Goal: Transaction & Acquisition: Purchase product/service

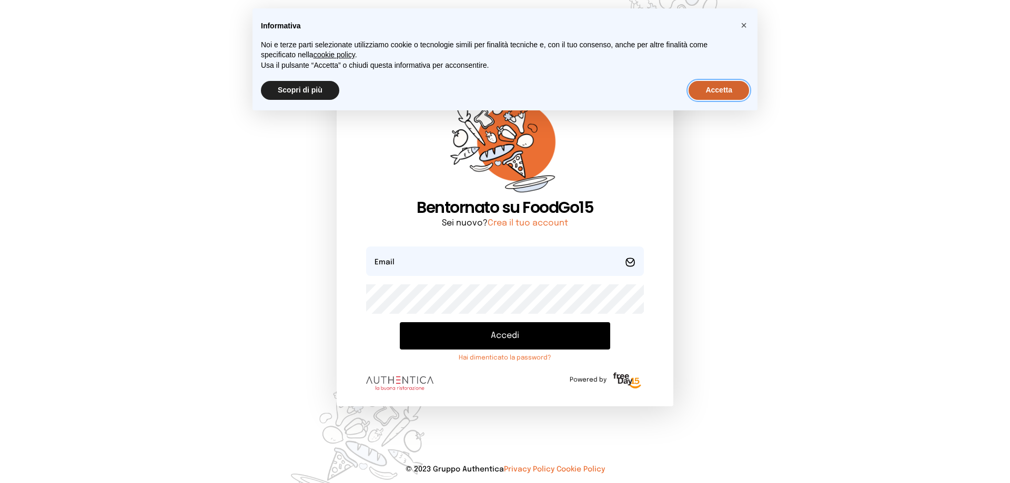
click at [715, 91] on button "Accetta" at bounding box center [718, 90] width 60 height 19
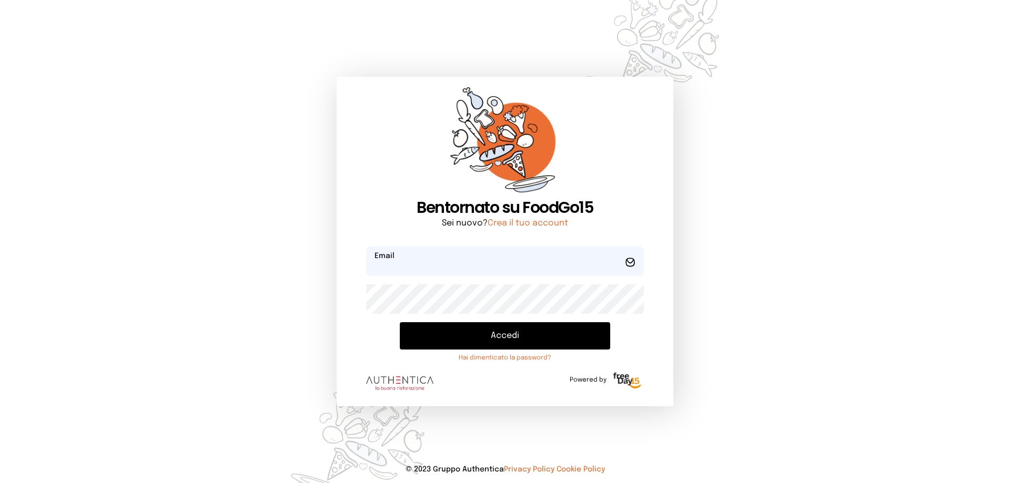
click at [530, 269] on input "email" at bounding box center [505, 261] width 278 height 29
type input "**********"
click at [533, 338] on button "Accedi" at bounding box center [505, 335] width 210 height 27
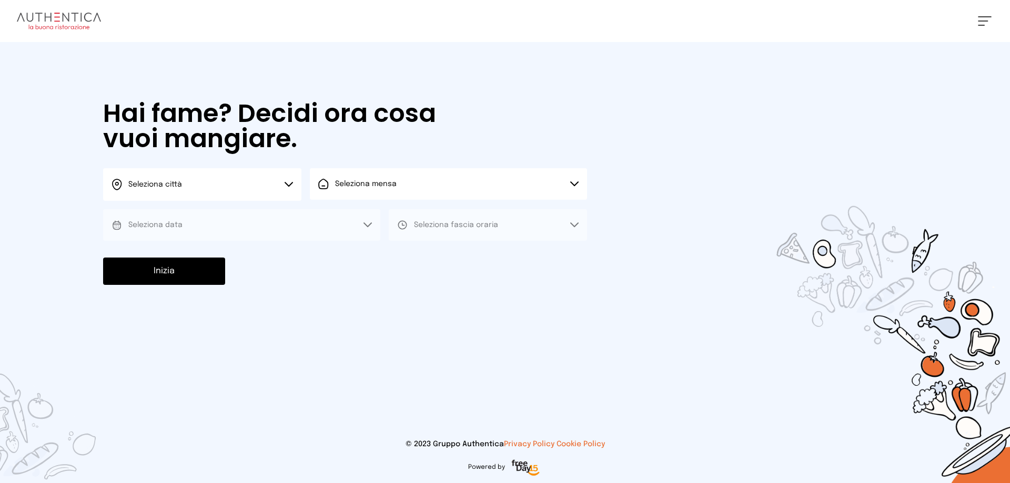
click at [292, 190] on button "Seleziona città" at bounding box center [202, 184] width 198 height 33
click at [277, 208] on li "Terni" at bounding box center [202, 215] width 198 height 28
click at [360, 199] on button "Seleziona mensa" at bounding box center [448, 184] width 277 height 32
click at [366, 215] on span "Mensa interna" at bounding box center [369, 213] width 68 height 11
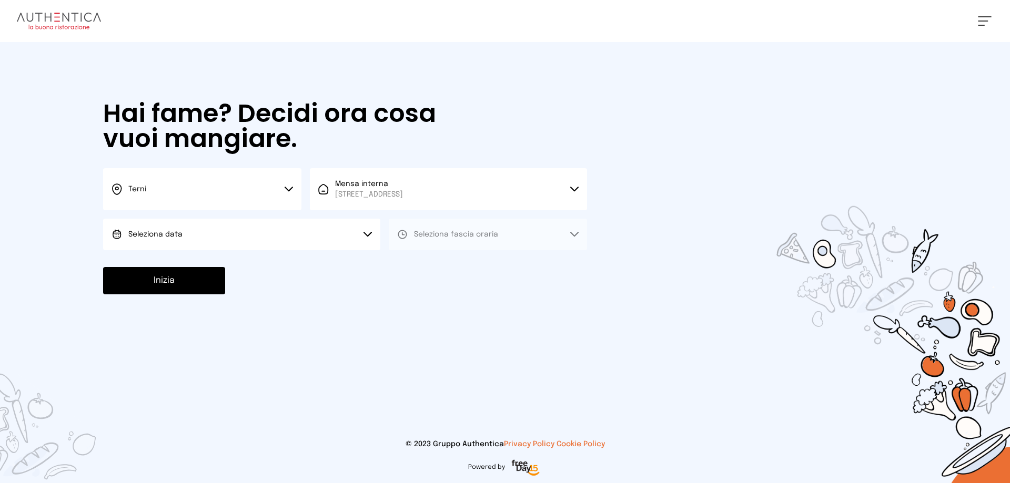
drag, startPoint x: 347, startPoint y: 235, endPoint x: 346, endPoint y: 249, distance: 13.7
click at [347, 243] on button "Seleziona data" at bounding box center [241, 235] width 277 height 32
click at [342, 264] on li "[DATE], [DATE]" at bounding box center [241, 263] width 277 height 27
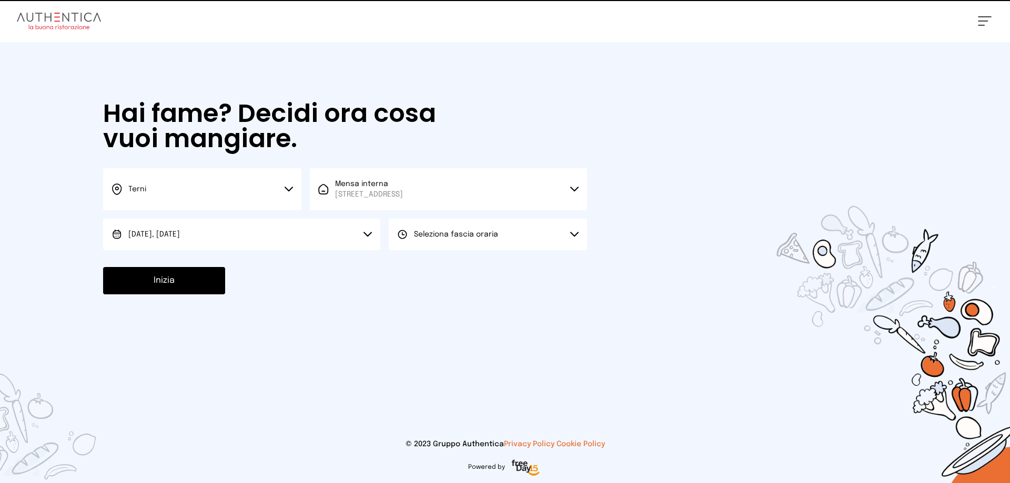
click at [443, 237] on span "Seleziona fascia oraria" at bounding box center [456, 234] width 84 height 7
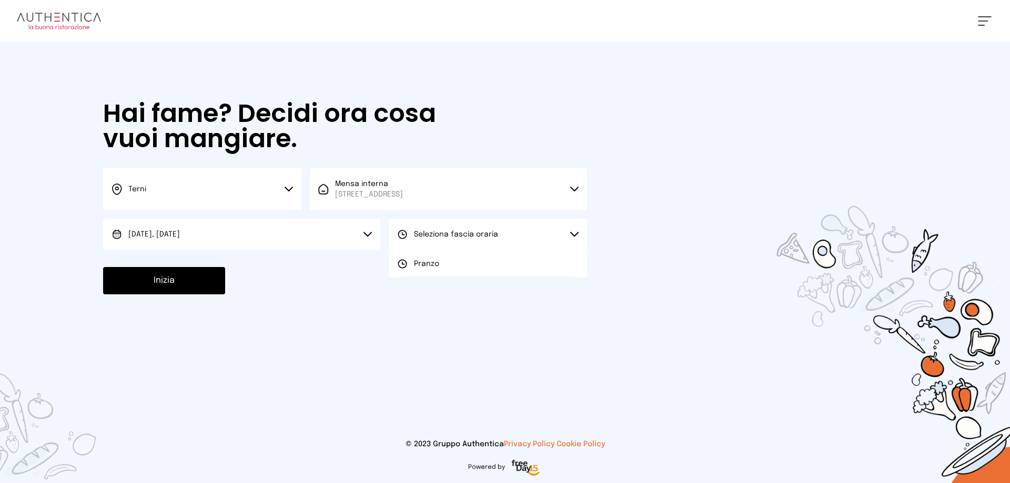
drag, startPoint x: 443, startPoint y: 267, endPoint x: 427, endPoint y: 288, distance: 27.0
click at [444, 269] on li "Pranzo" at bounding box center [488, 263] width 198 height 27
click at [136, 278] on button "Inizia" at bounding box center [164, 280] width 122 height 27
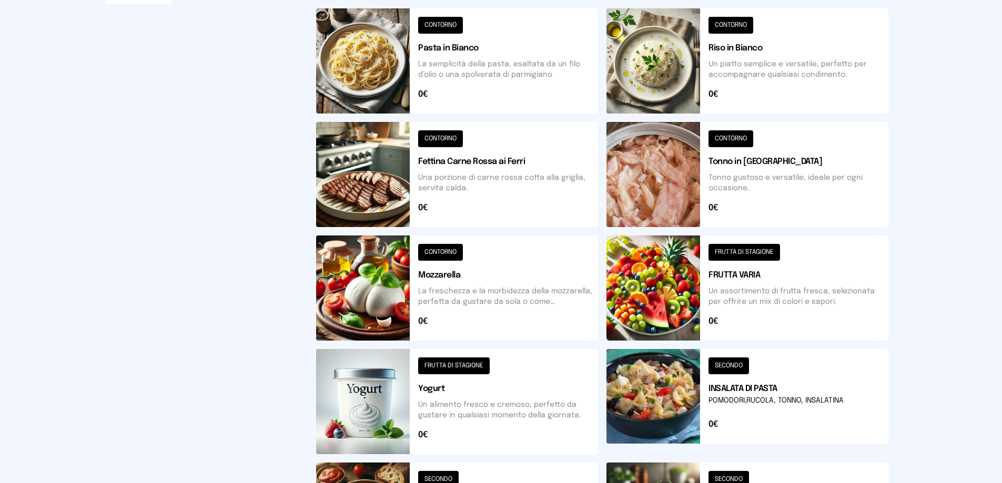
scroll to position [316, 0]
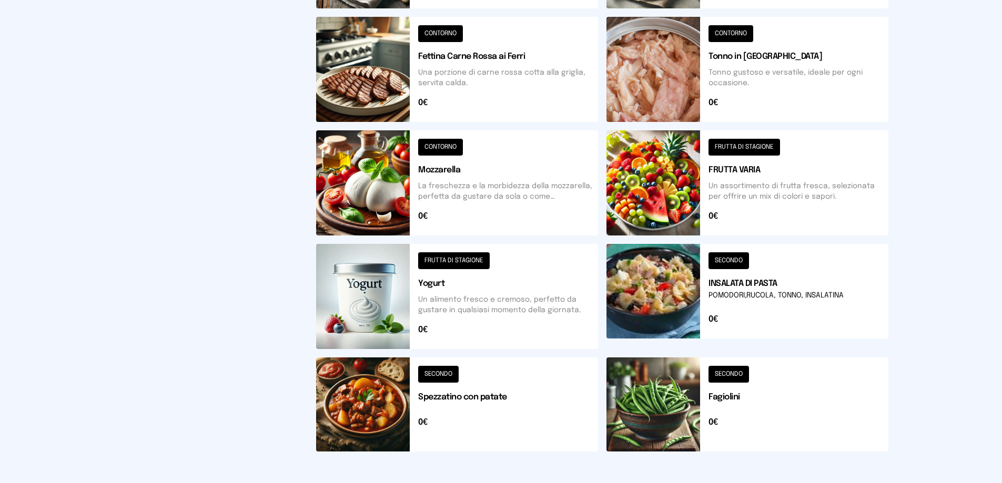
click at [730, 380] on button at bounding box center [747, 405] width 282 height 94
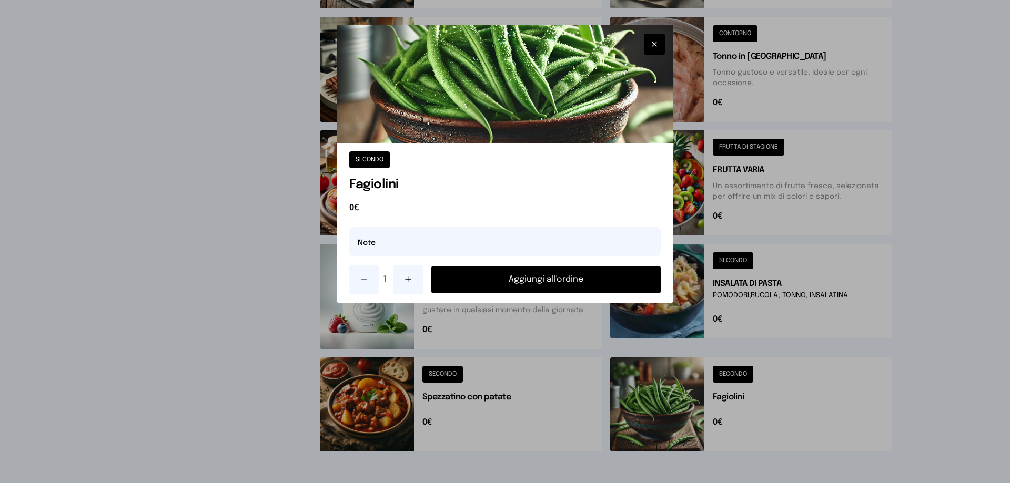
click at [561, 284] on button "Aggiungi all'ordine" at bounding box center [545, 279] width 229 height 27
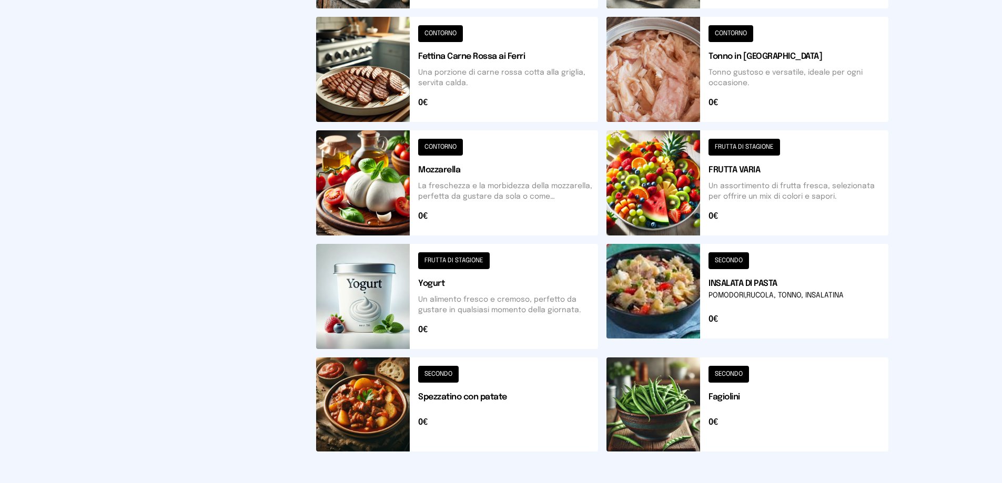
click at [453, 39] on button at bounding box center [457, 69] width 282 height 105
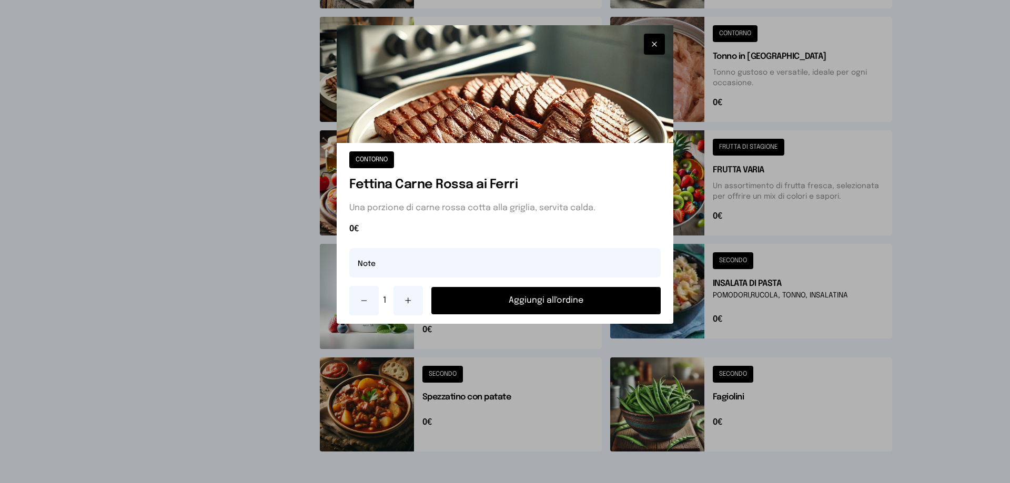
click at [530, 299] on button "Aggiungi all'ordine" at bounding box center [545, 300] width 229 height 27
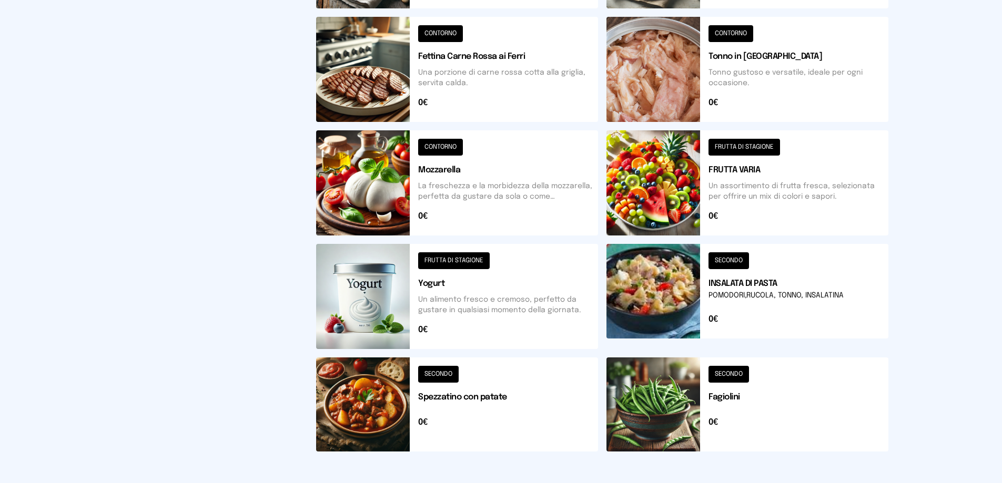
click at [438, 148] on button at bounding box center [457, 182] width 282 height 105
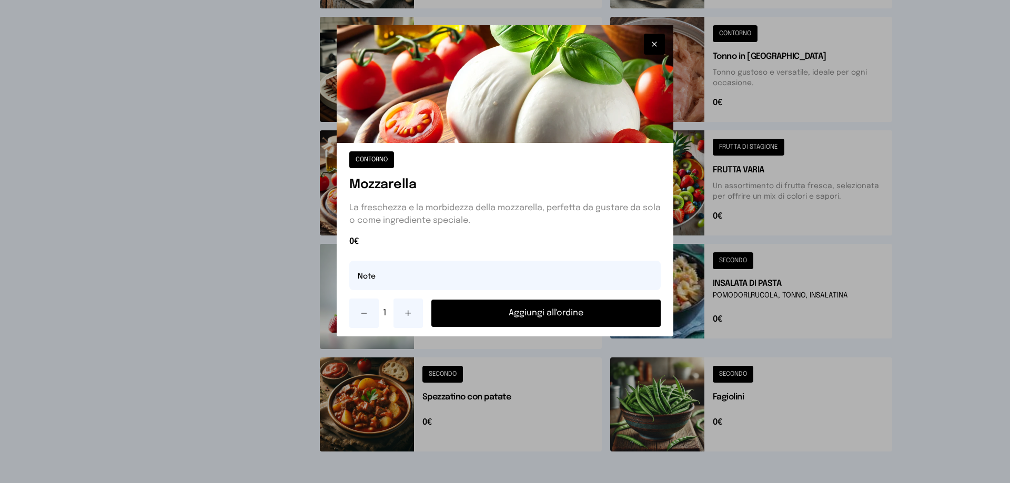
click at [480, 190] on h1 "Mozzarella" at bounding box center [504, 185] width 311 height 17
click at [500, 372] on div at bounding box center [505, 241] width 1010 height 483
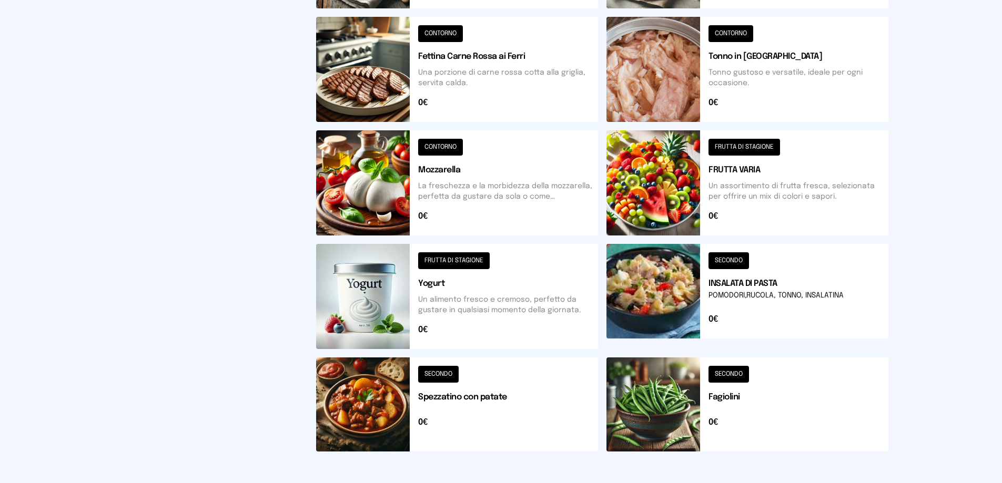
click at [731, 142] on button at bounding box center [747, 182] width 282 height 105
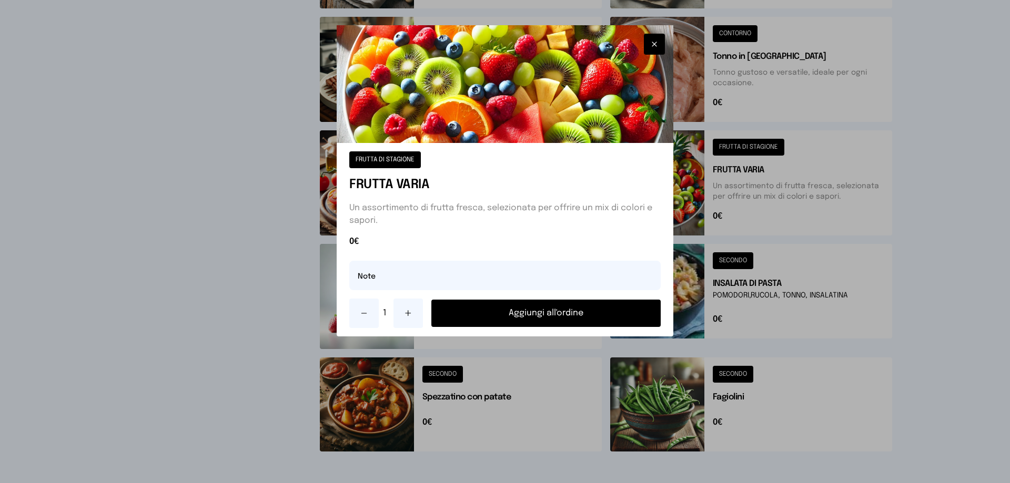
click at [544, 307] on button "Aggiungi all'ordine" at bounding box center [545, 313] width 229 height 27
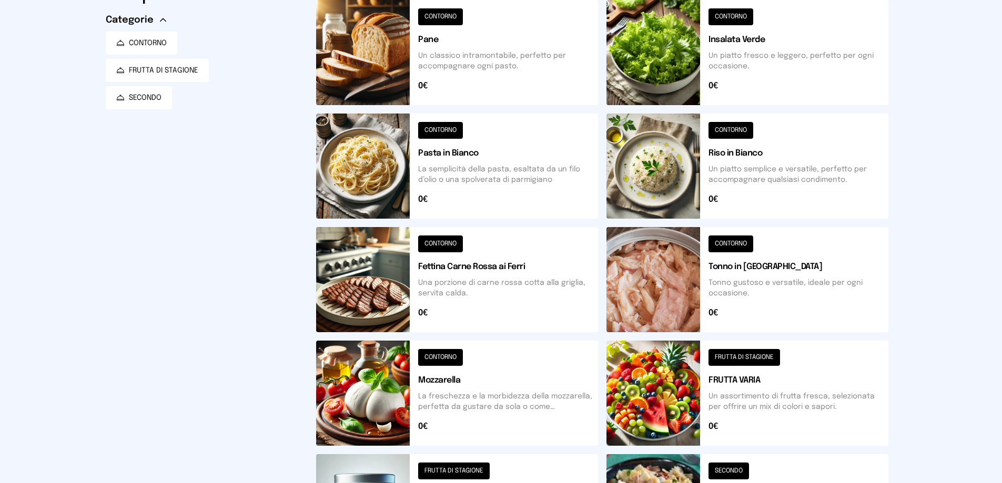
scroll to position [0, 0]
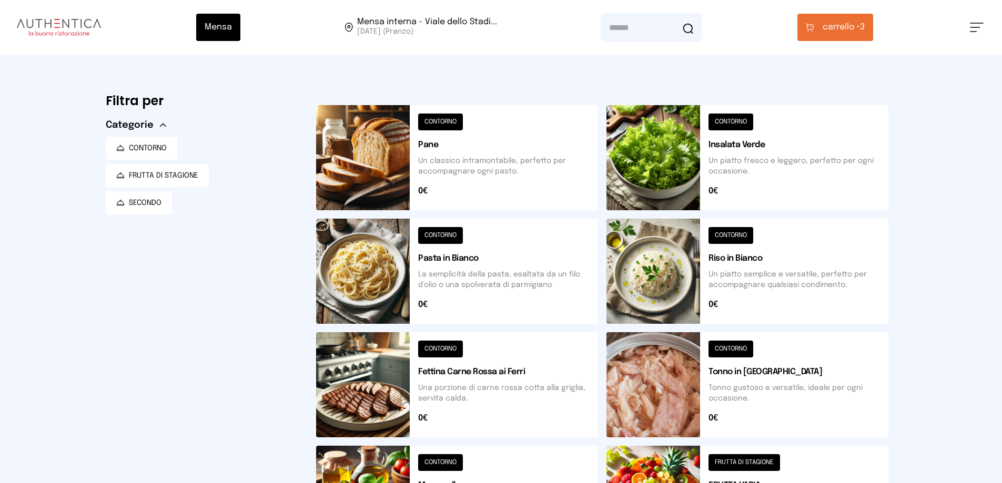
click at [817, 30] on button "carrello • 3" at bounding box center [835, 27] width 76 height 27
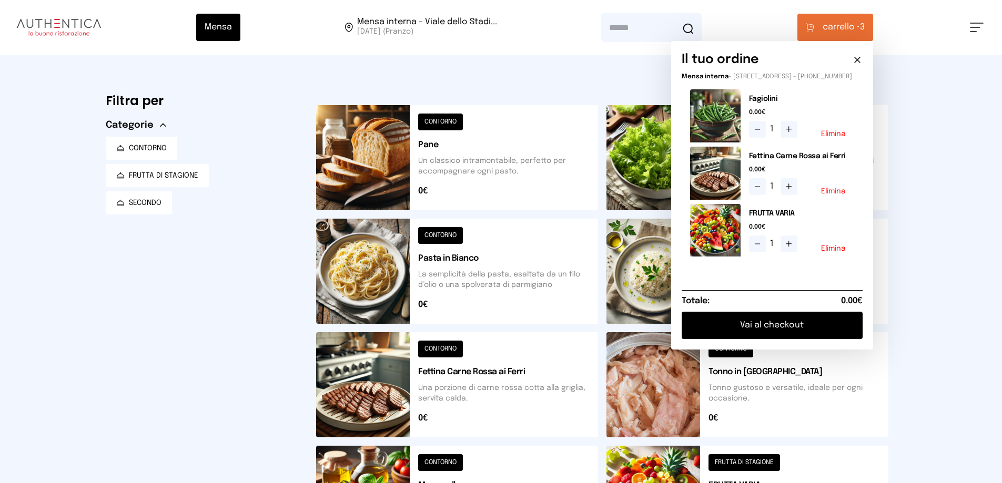
click at [769, 329] on button "Vai al checkout" at bounding box center [772, 325] width 181 height 27
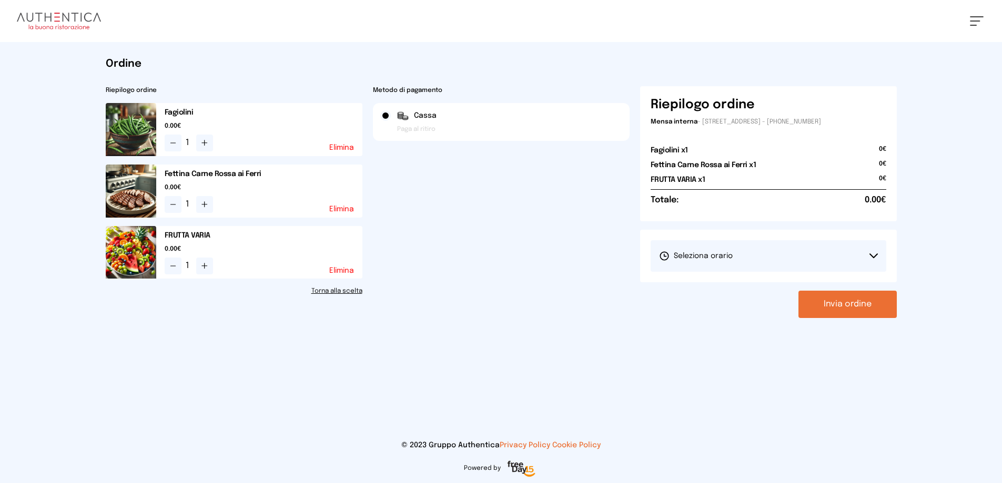
click at [880, 253] on button "Seleziona orario" at bounding box center [769, 256] width 236 height 32
click at [792, 291] on li "1° Turno (13:00 - 15:00)" at bounding box center [769, 285] width 236 height 27
click at [839, 306] on button "Invia ordine" at bounding box center [847, 304] width 98 height 27
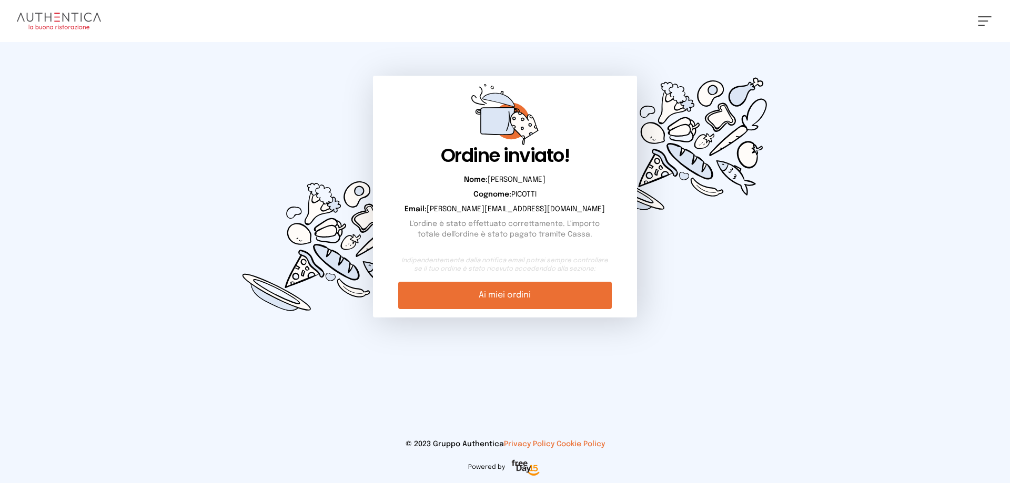
click at [548, 300] on link "Ai miei ordini" at bounding box center [504, 295] width 213 height 27
